Goal: Navigation & Orientation: Find specific page/section

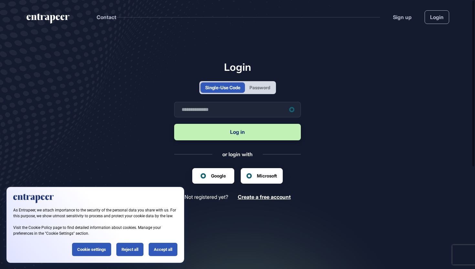
scroll to position [0, 0]
click at [221, 107] on input "text" at bounding box center [237, 110] width 127 height 16
type input "**********"
click at [253, 134] on button "Log in" at bounding box center [237, 132] width 127 height 16
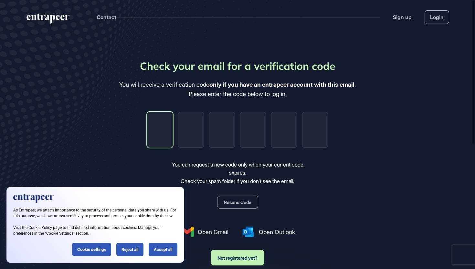
click at [155, 133] on input "tel" at bounding box center [160, 130] width 26 height 36
paste input "*"
type input "*"
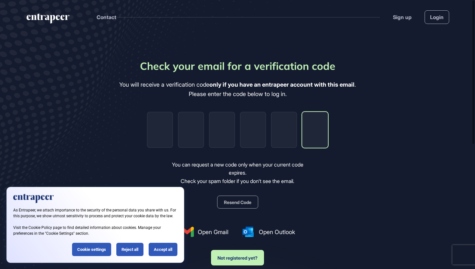
type input "*"
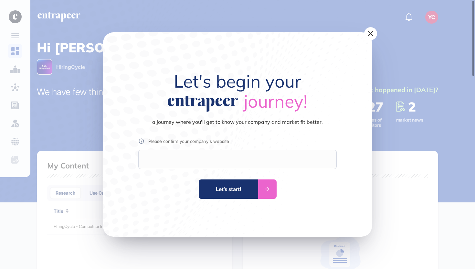
click at [186, 163] on div at bounding box center [237, 159] width 198 height 19
click at [216, 153] on div at bounding box center [237, 159] width 198 height 19
click at [373, 34] on icon at bounding box center [370, 33] width 9 height 11
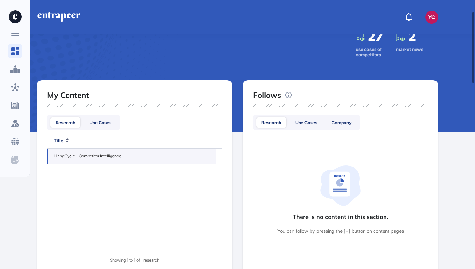
scroll to position [71, 0]
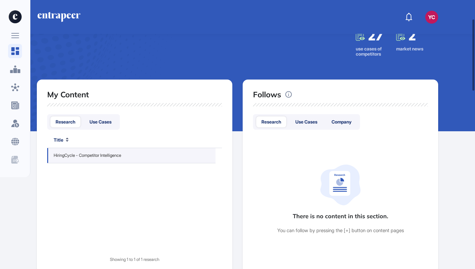
click at [101, 157] on link "HiringCycle - Competitor Intelligence" at bounding box center [88, 155] width 68 height 6
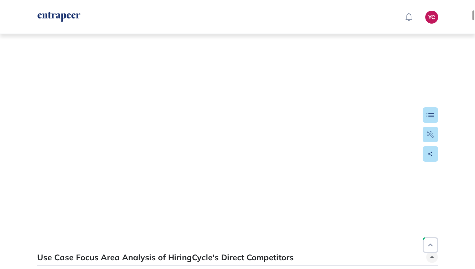
scroll to position [1821, 0]
